Goal: Information Seeking & Learning: Learn about a topic

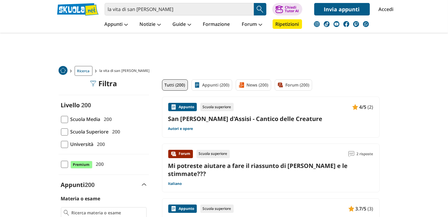
click at [263, 7] on img "Search Button" at bounding box center [260, 9] width 9 height 9
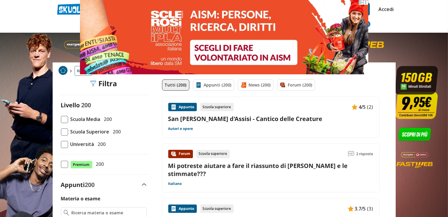
drag, startPoint x: 435, startPoint y: 5, endPoint x: 339, endPoint y: 15, distance: 96.6
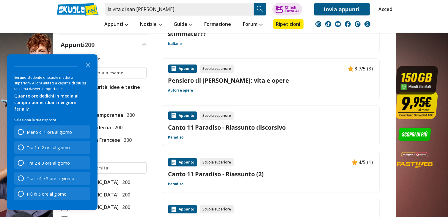
scroll to position [152, 0]
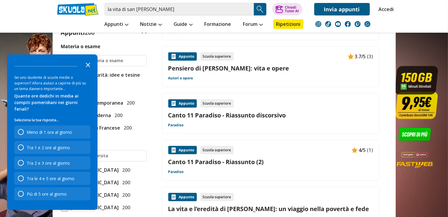
click at [84, 69] on icon "Close the survey" at bounding box center [88, 65] width 12 height 12
